Goal: Find specific page/section: Find specific page/section

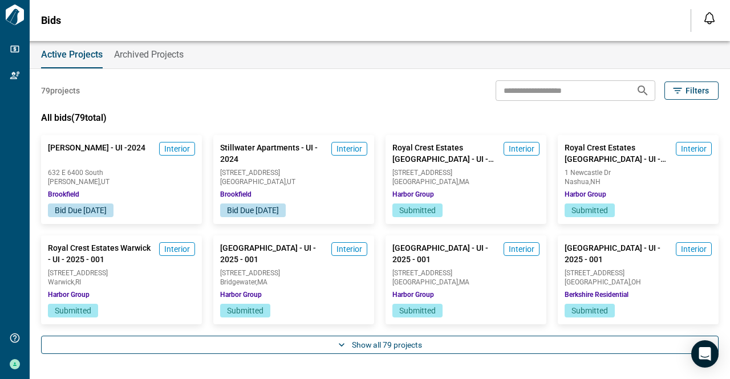
click at [388, 347] on button "Show all 79 projects" at bounding box center [379, 345] width 677 height 18
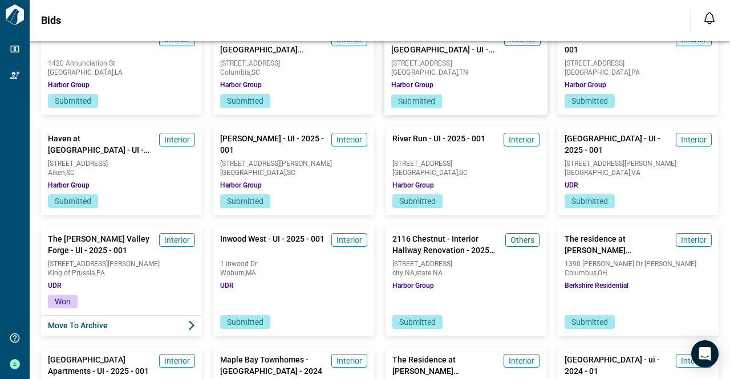
scroll to position [513, 0]
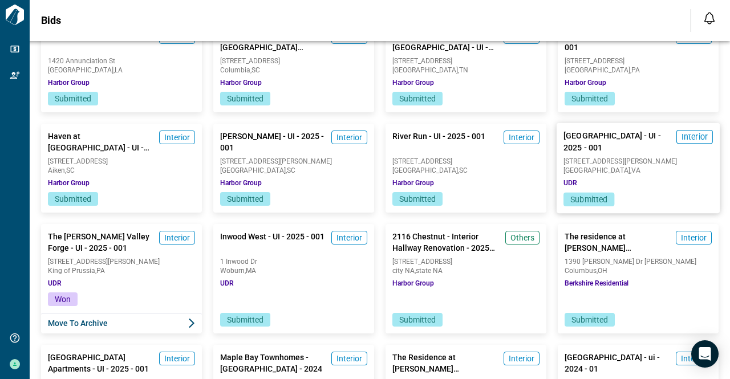
click at [586, 138] on span "[GEOGRAPHIC_DATA] - UI - 2025 - 001" at bounding box center [617, 141] width 108 height 23
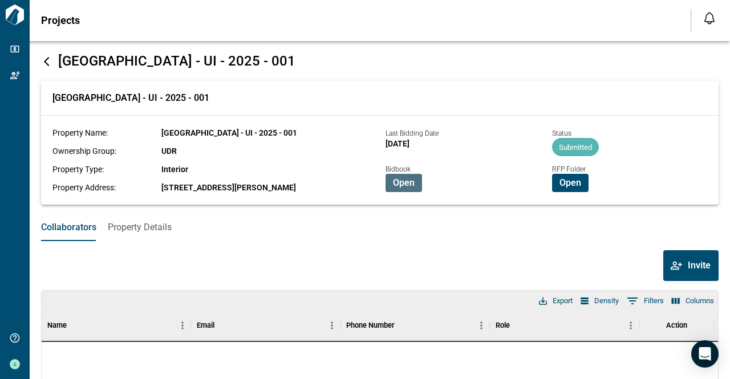
click at [404, 181] on span "Open" at bounding box center [404, 182] width 22 height 11
